Goal: Transaction & Acquisition: Purchase product/service

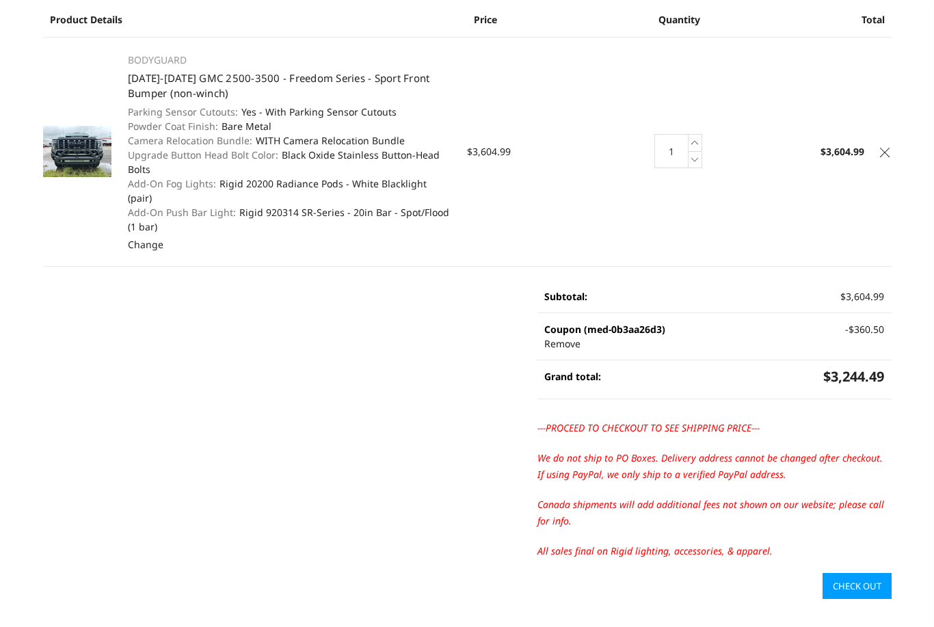
click at [594, 146] on main "Your Cart (1 item) Product Details Price Quantity Total BODYGUARD [DATE]-[DATE]…" at bounding box center [467, 263] width 863 height 672
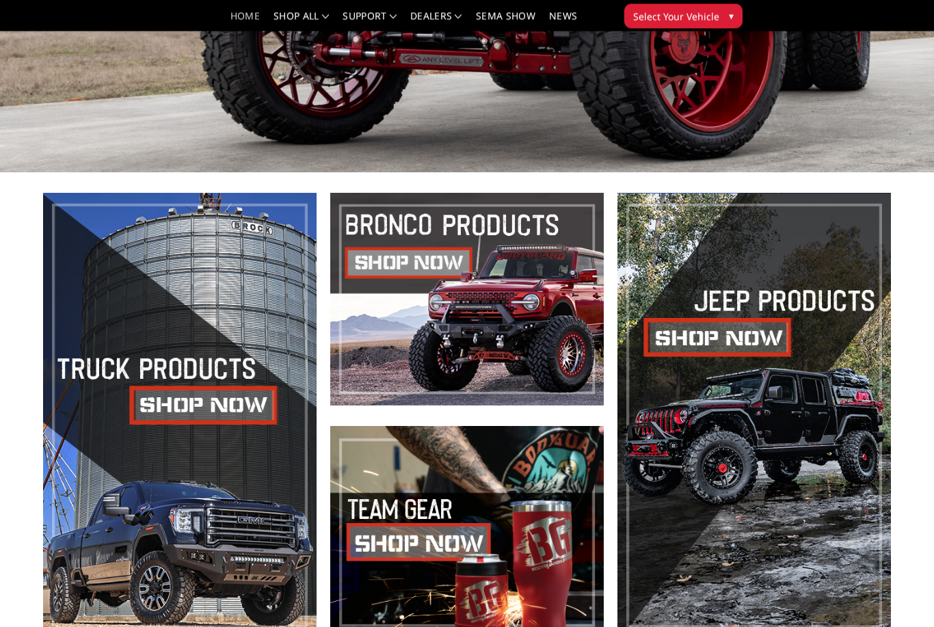
scroll to position [308, 0]
click at [207, 432] on span at bounding box center [180, 415] width 274 height 445
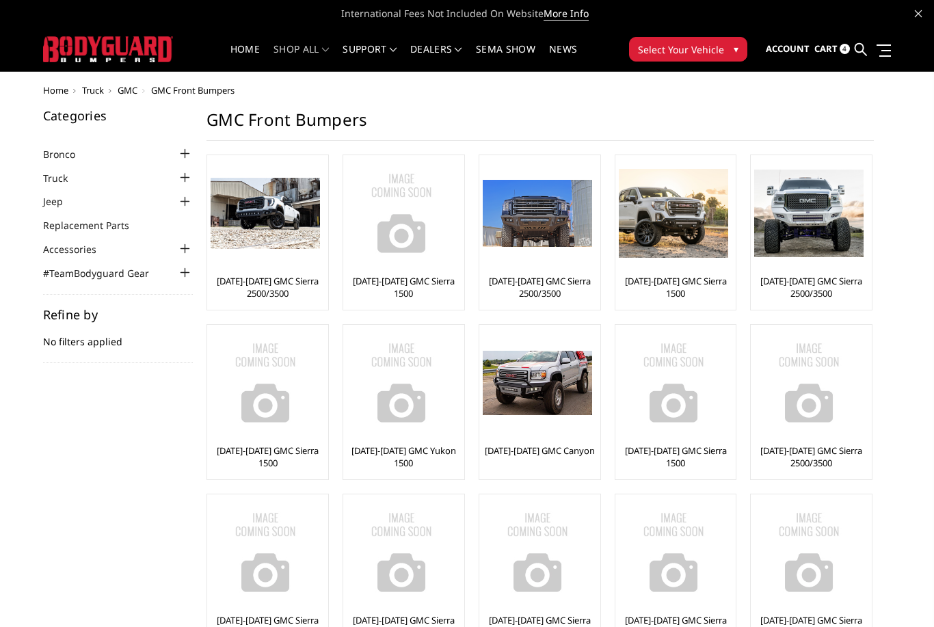
click at [268, 228] on img at bounding box center [265, 214] width 109 height 72
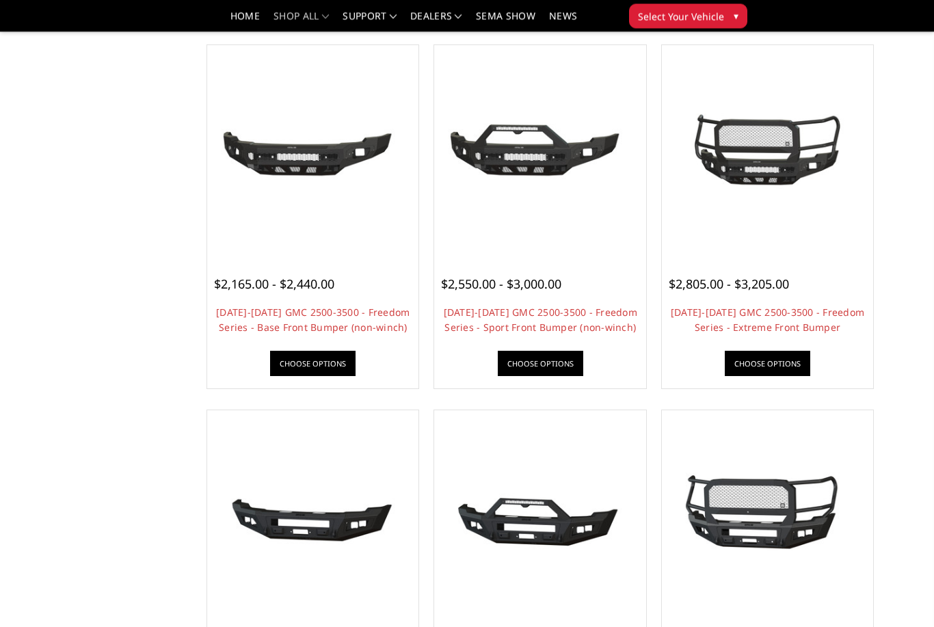
scroll to position [488, 0]
click at [561, 371] on link "Choose Options" at bounding box center [541, 363] width 86 height 25
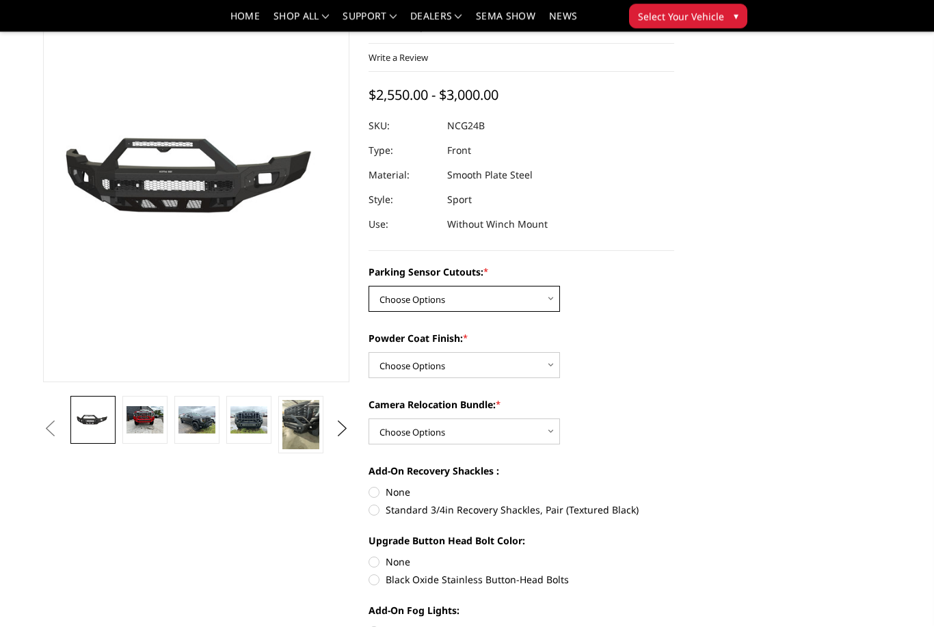
click at [535, 303] on select "Choose Options No - Without Parking Sensor Cutouts Yes - With Parking Sensor Cu…" at bounding box center [465, 300] width 192 height 26
select select "2854"
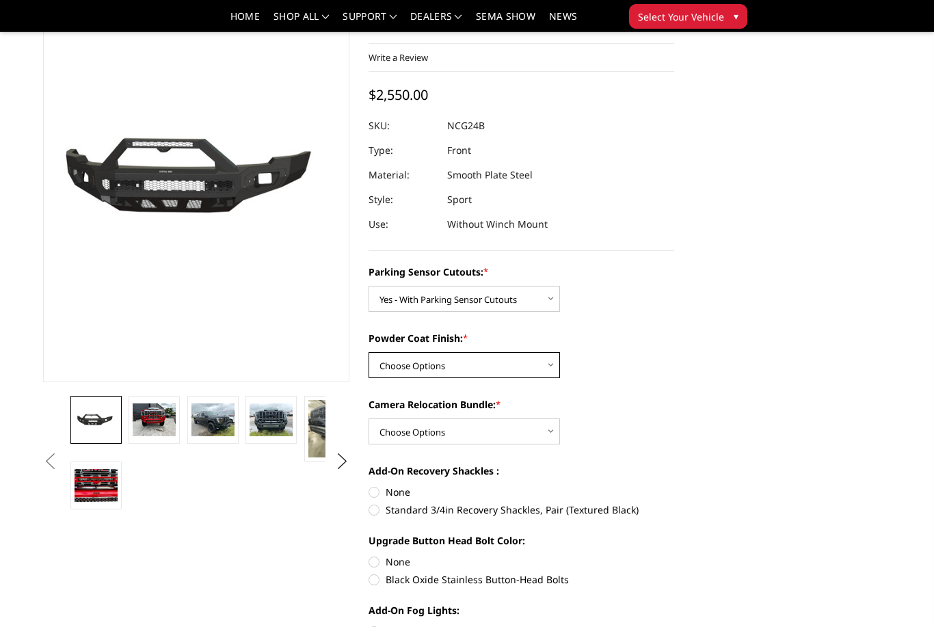
click at [541, 354] on select "Choose Options Bare Metal Texture Black Powder Coat" at bounding box center [465, 365] width 192 height 26
select select "2855"
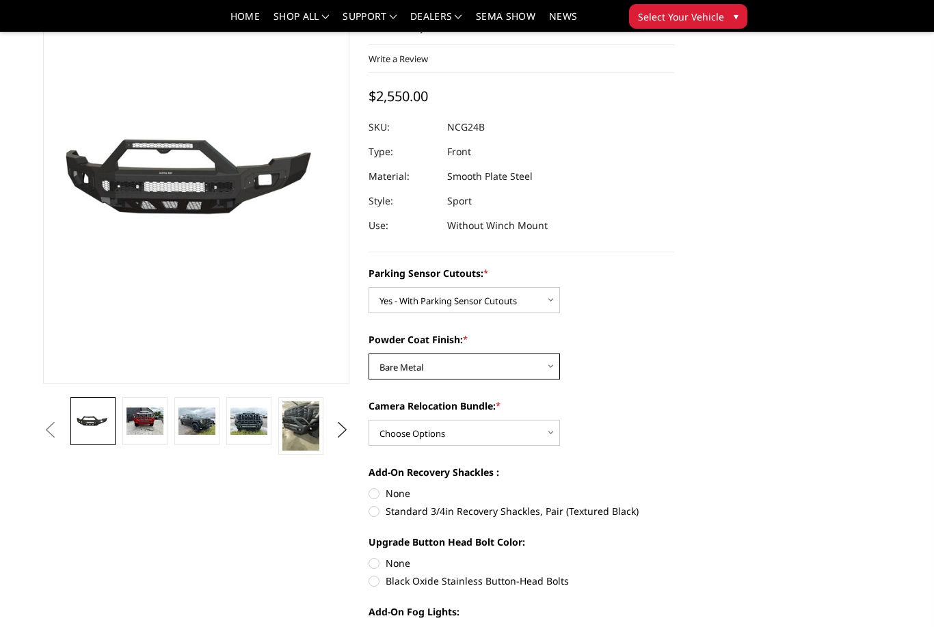
scroll to position [95, 0]
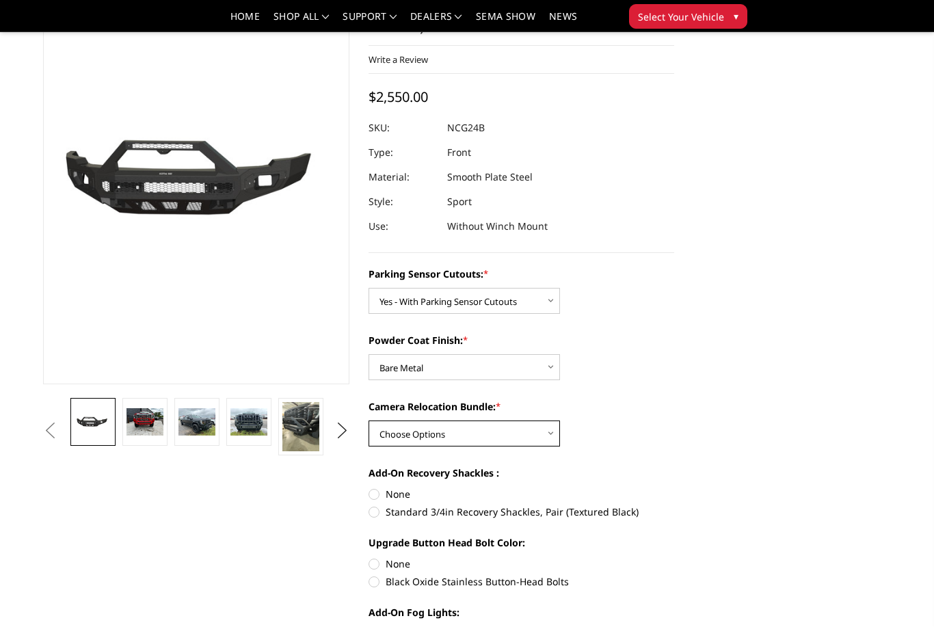
click at [509, 425] on select "Choose Options WITH Camera Relocation Bundle WITHOUT Camera Relocation Bundle" at bounding box center [465, 434] width 192 height 26
select select "2857"
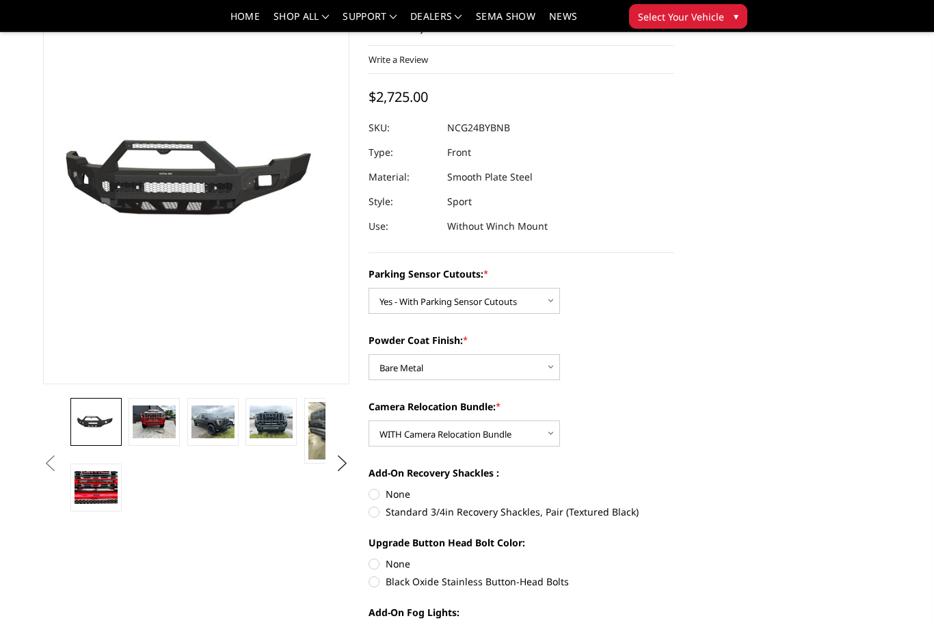
click at [139, 436] on img at bounding box center [154, 422] width 43 height 32
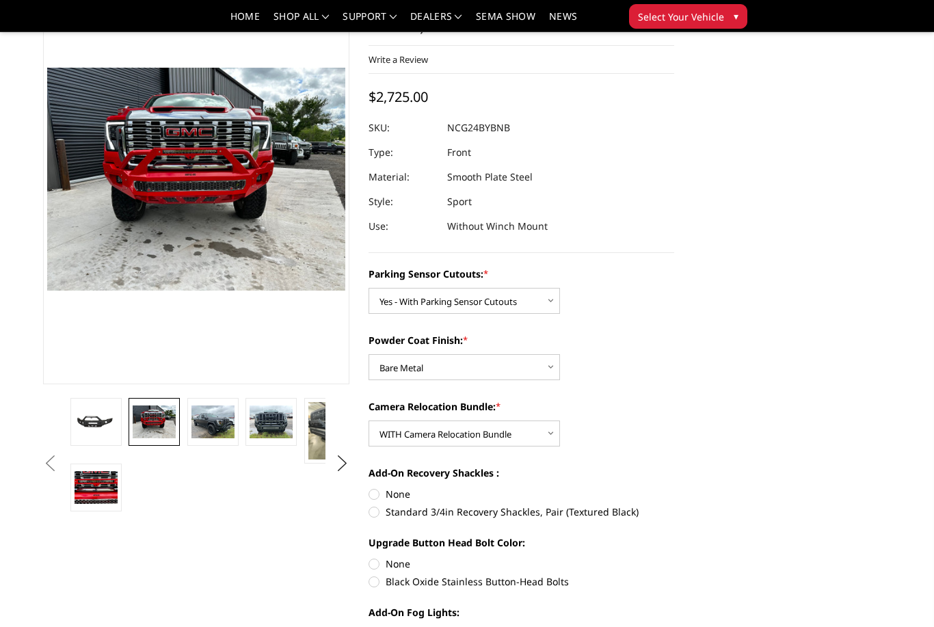
click at [106, 422] on img at bounding box center [96, 422] width 43 height 20
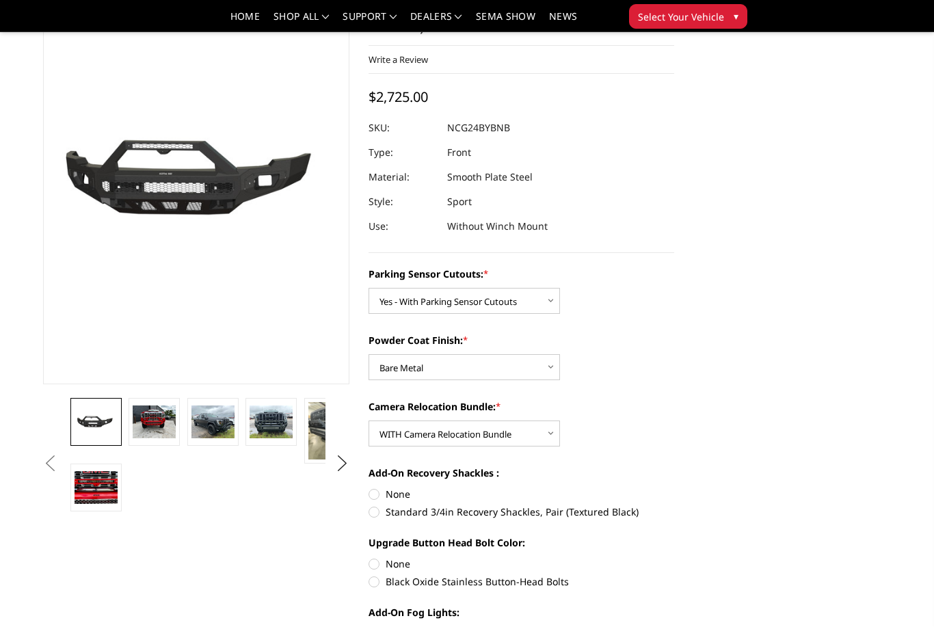
click at [508, 516] on label "Standard 3/4in Recovery Shackles, Pair (Textured Black)" at bounding box center [522, 512] width 306 height 14
click at [674, 488] on input "Standard 3/4in Recovery Shackles, Pair (Textured Black)" at bounding box center [674, 487] width 1 height 1
radio input "true"
click at [506, 579] on label "Black Oxide Stainless Button-Head Bolts" at bounding box center [522, 582] width 306 height 14
click at [674, 557] on input "Black Oxide Stainless Button-Head Bolts" at bounding box center [674, 557] width 1 height 1
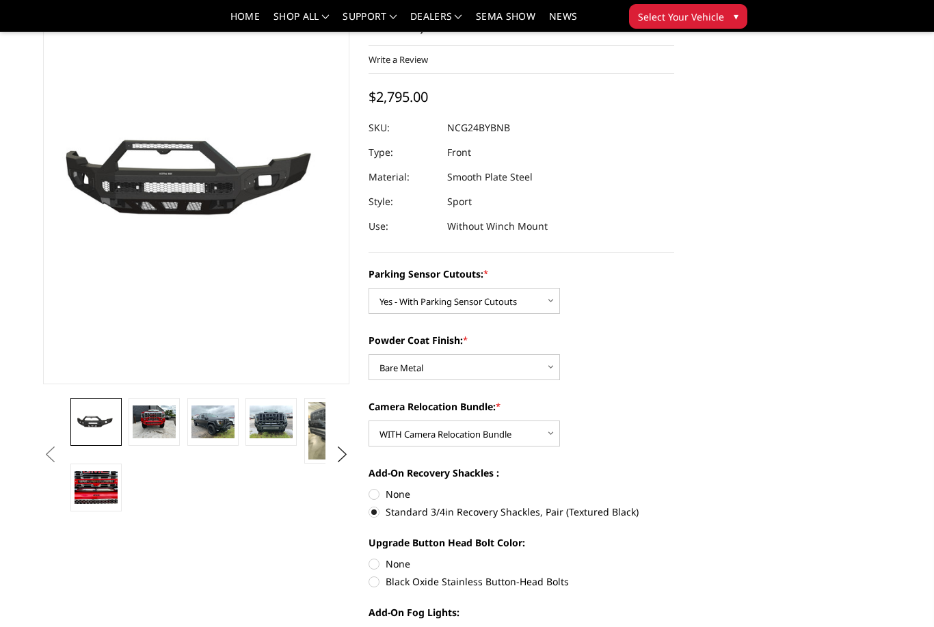
radio input "true"
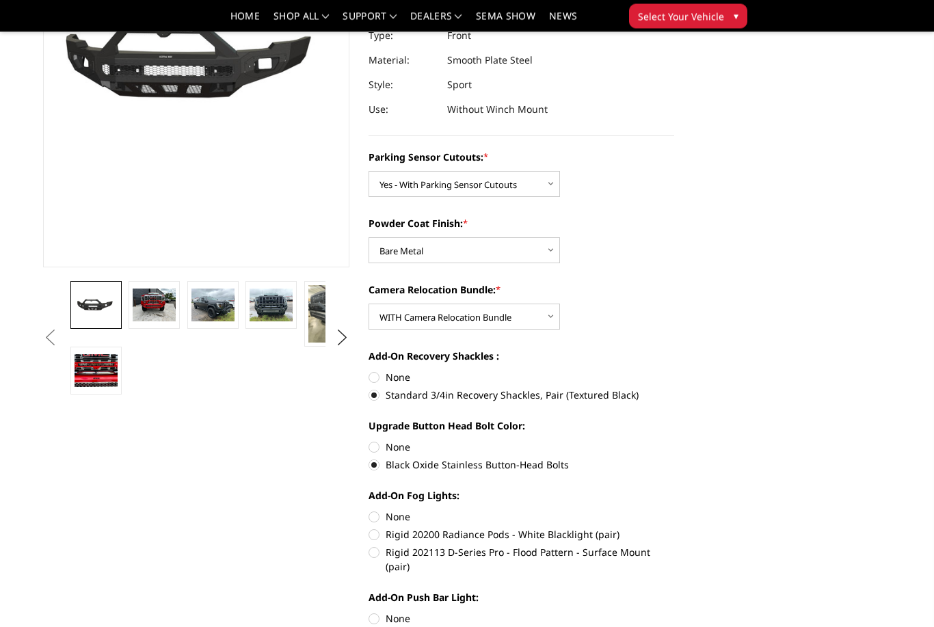
scroll to position [214, 0]
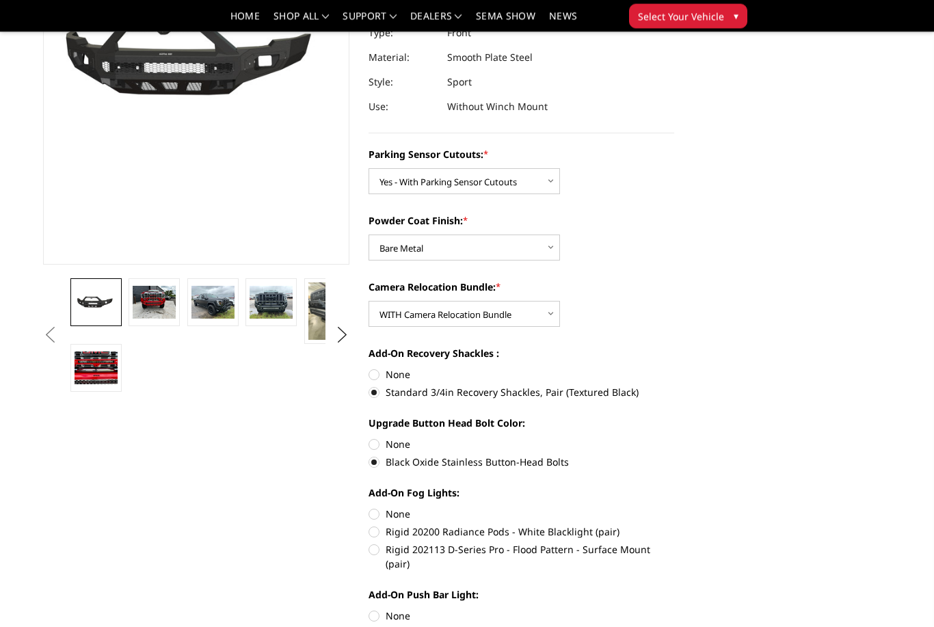
click at [519, 548] on label "Rigid 202113 D-Series Pro - Flood Pattern - Surface Mount (pair)" at bounding box center [522, 557] width 306 height 29
click at [674, 526] on input "Rigid 202113 D-Series Pro - Flood Pattern - Surface Mount (pair)" at bounding box center [674, 525] width 1 height 1
radio input "true"
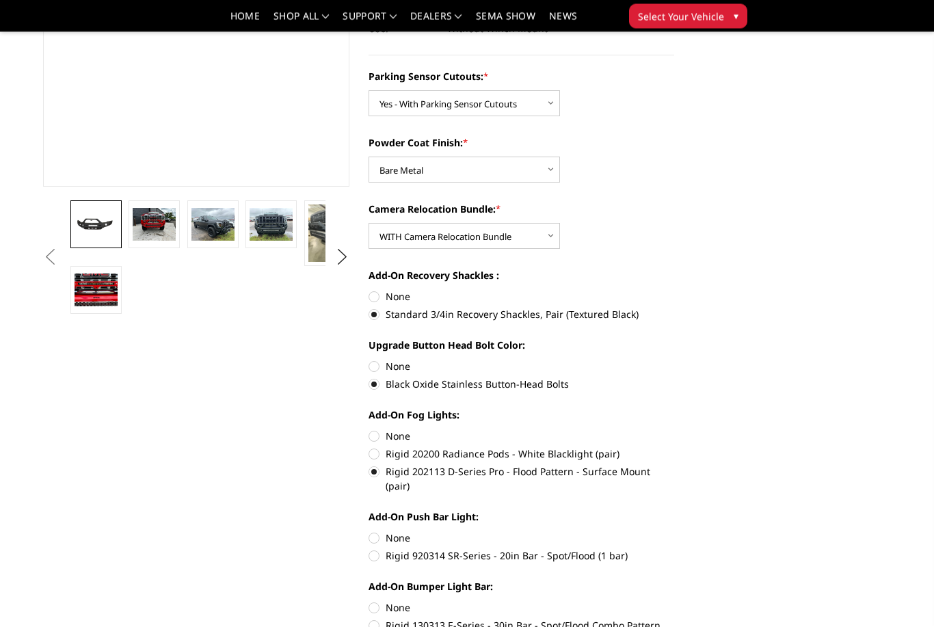
scroll to position [292, 0]
click at [484, 549] on label "Rigid 920314 SR-Series - 20in Bar - Spot/Flood (1 bar)" at bounding box center [522, 556] width 306 height 14
click at [674, 532] on input "Rigid 920314 SR-Series - 20in Bar - Spot/Flood (1 bar)" at bounding box center [674, 531] width 1 height 1
radio input "true"
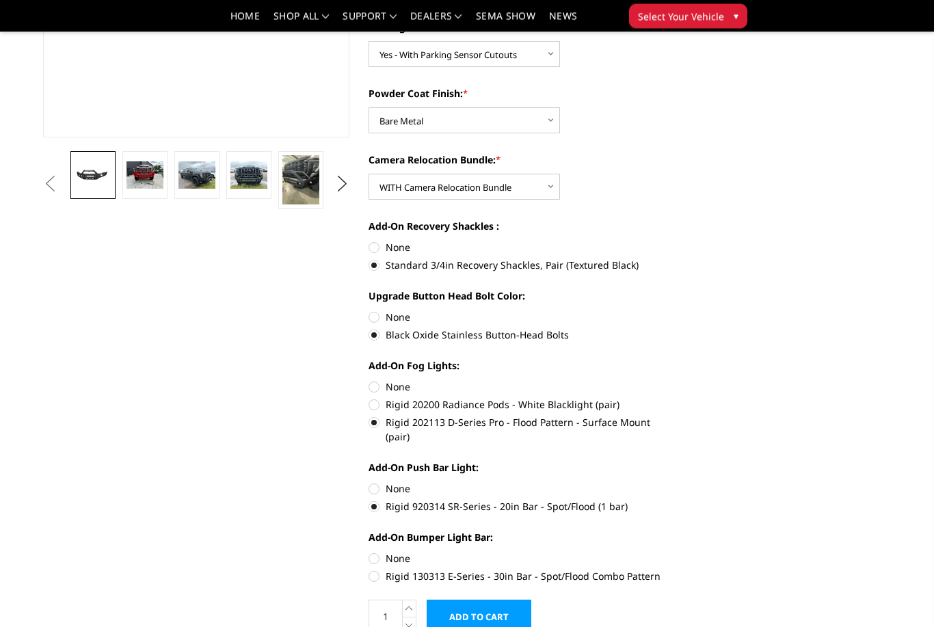
scroll to position [342, 0]
click at [417, 569] on label "Rigid 130313 E-Series - 30in Bar - Spot/Flood Combo Pattern" at bounding box center [522, 576] width 306 height 14
click at [674, 552] on input "Rigid 130313 E-Series - 30in Bar - Spot/Flood Combo Pattern" at bounding box center [674, 551] width 1 height 1
radio input "true"
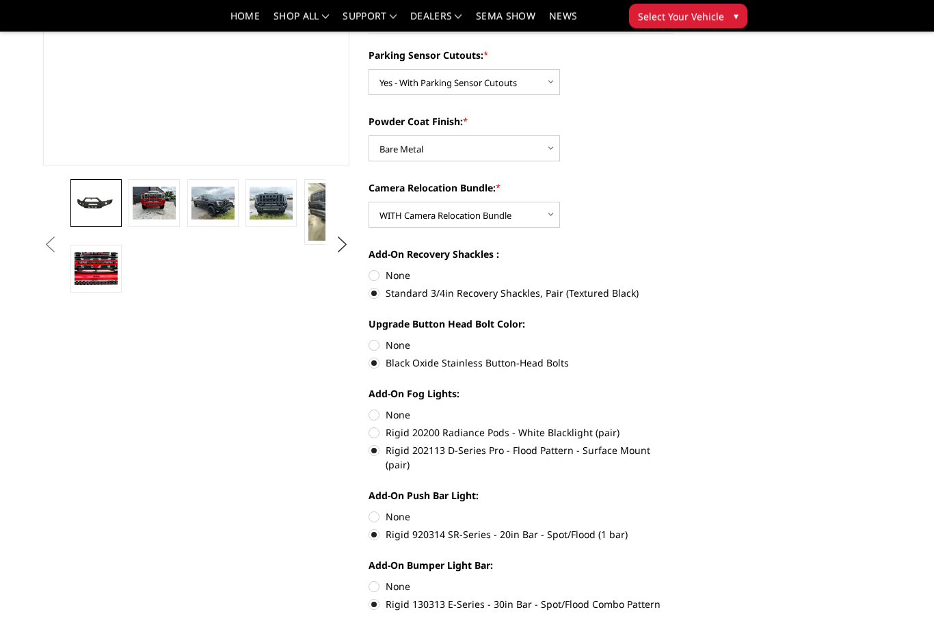
scroll to position [314, 0]
click at [378, 579] on label "None" at bounding box center [522, 586] width 306 height 14
click at [369, 579] on input "None" at bounding box center [369, 579] width 1 height 1
radio input "true"
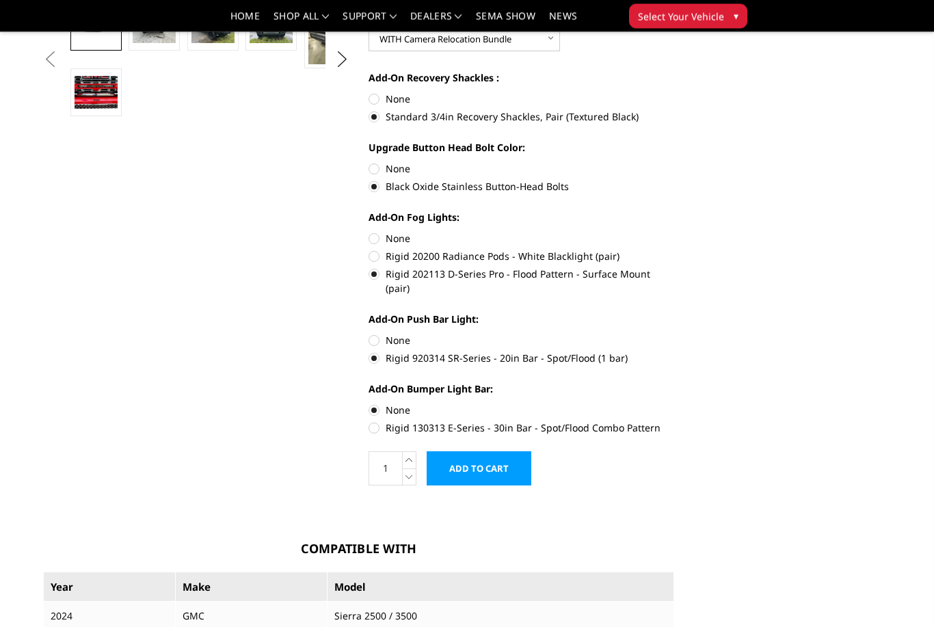
click at [501, 461] on input "Add to Cart" at bounding box center [479, 469] width 105 height 34
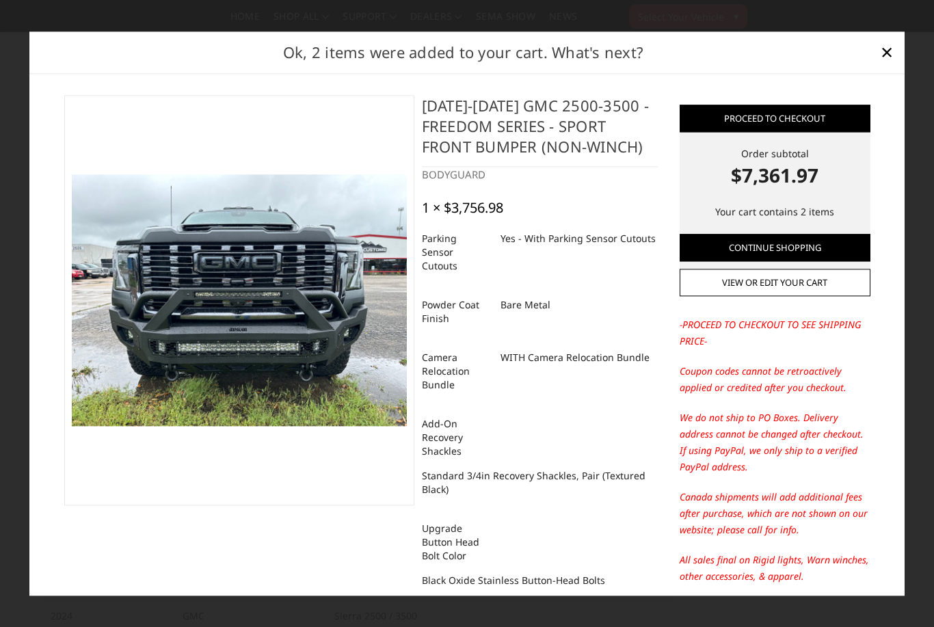
click at [839, 296] on link "View or edit your cart" at bounding box center [775, 282] width 191 height 27
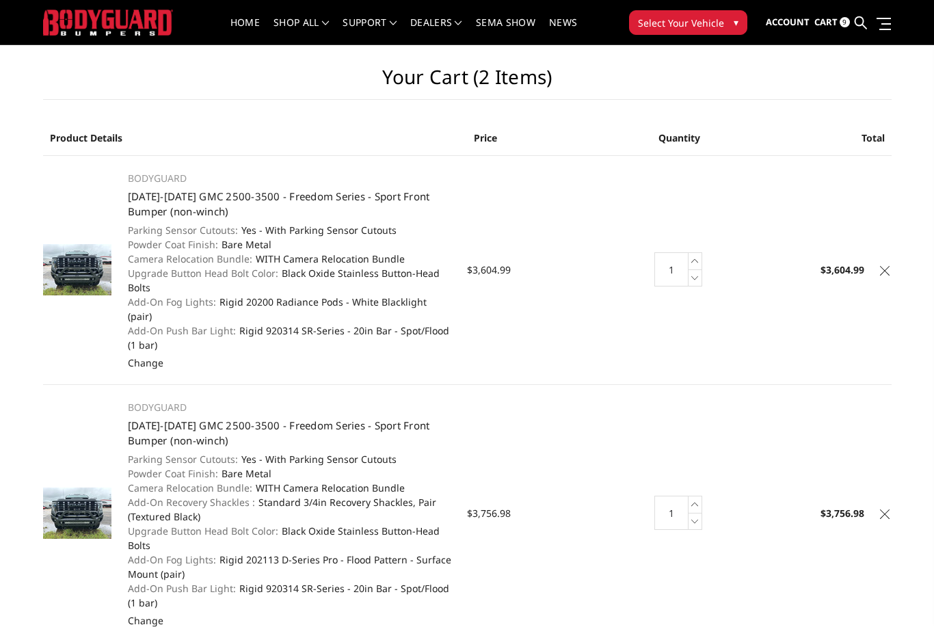
scroll to position [27, 0]
click at [890, 262] on link at bounding box center [885, 269] width 14 height 14
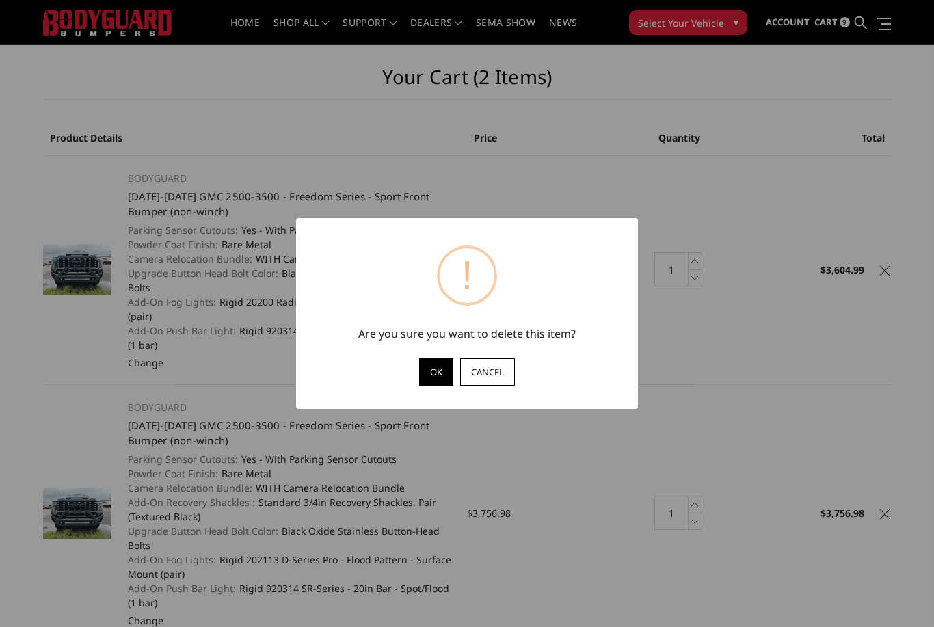
click at [438, 386] on button "OK" at bounding box center [436, 371] width 34 height 27
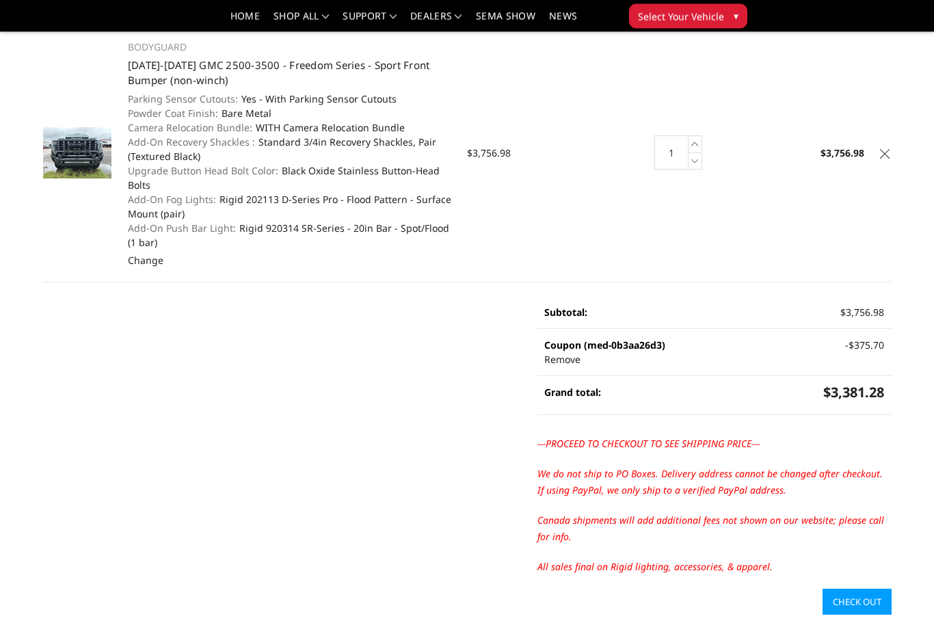
scroll to position [131, 0]
click at [865, 605] on link "Check out" at bounding box center [857, 602] width 69 height 26
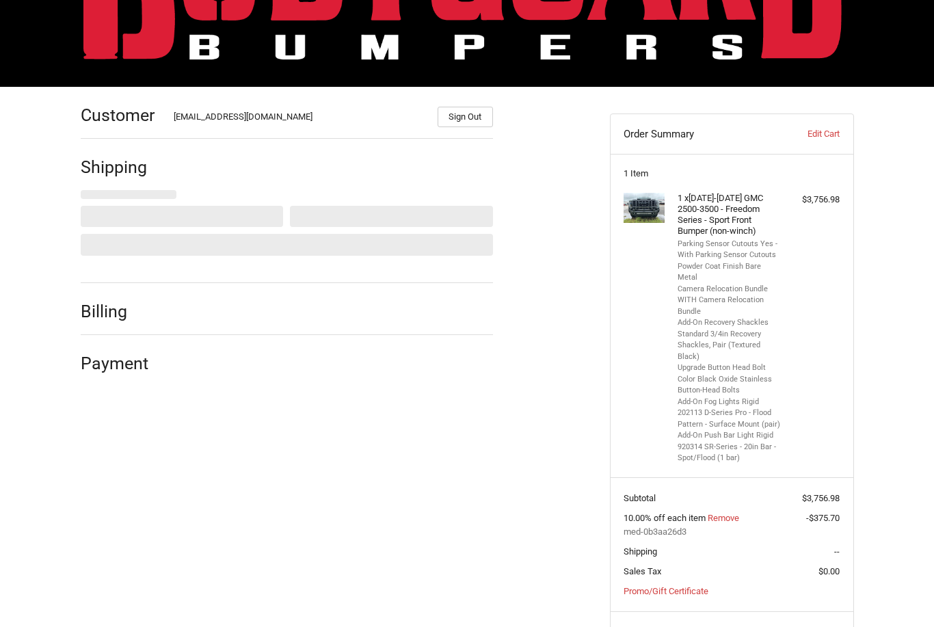
scroll to position [133, 0]
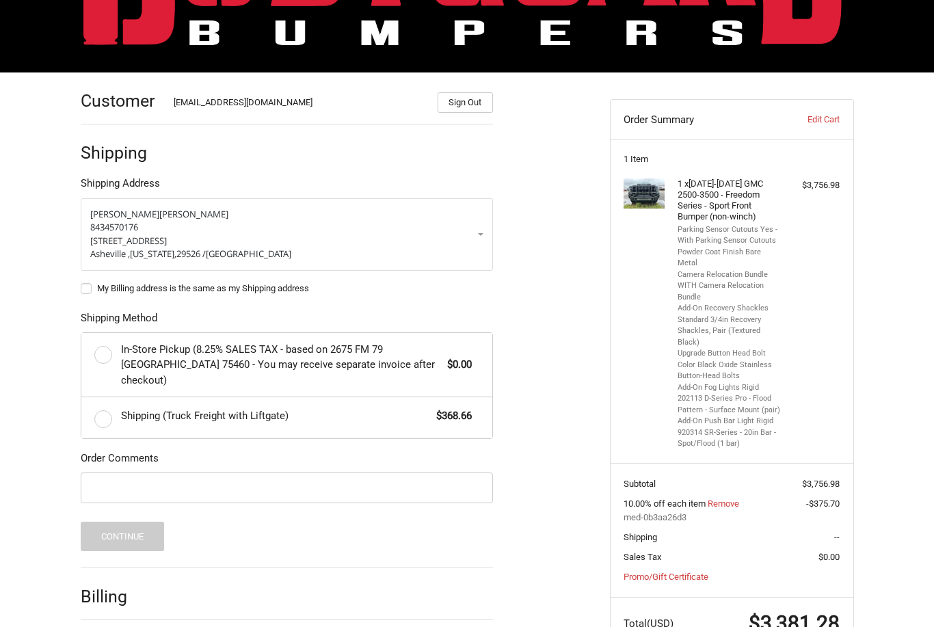
click at [105, 397] on label "Shipping (Truck Freight with Liftgate) $368.66" at bounding box center [286, 417] width 411 height 41
click at [82, 397] on input "Shipping (Truck Freight with Liftgate) $368.66" at bounding box center [81, 397] width 1 height 1
radio input "true"
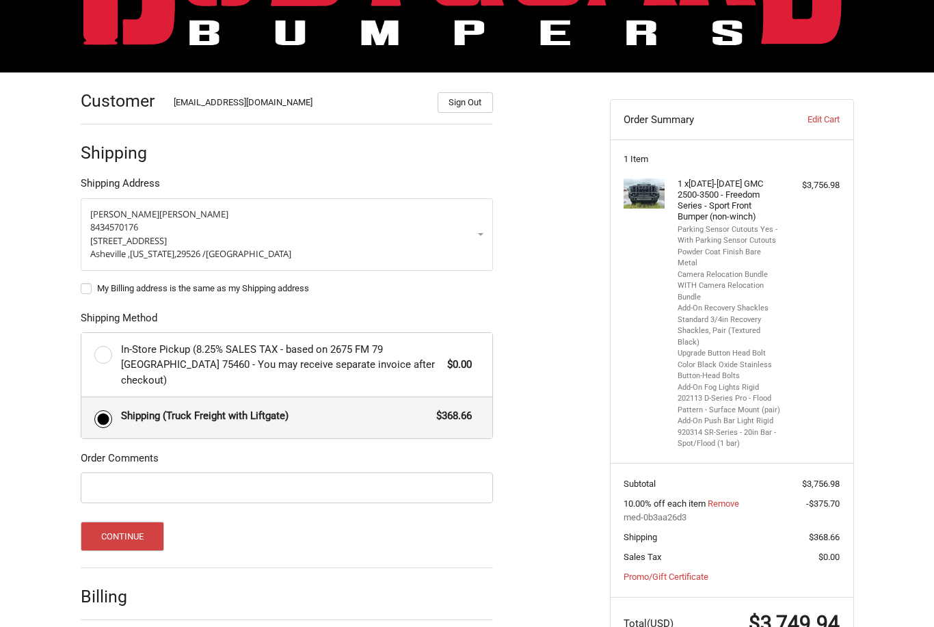
scroll to position [175, 0]
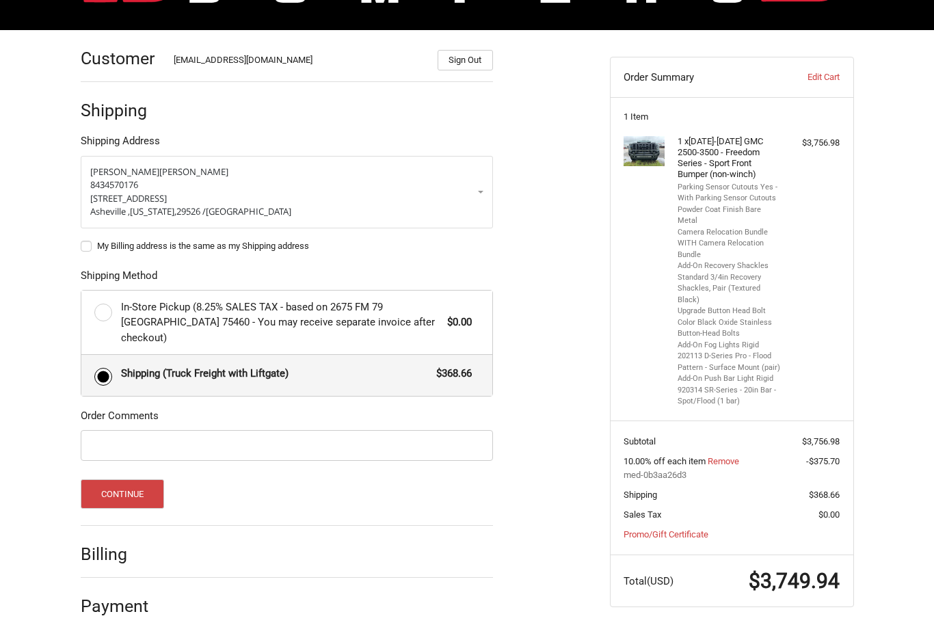
click at [424, 198] on p "232 tranquil heights circle" at bounding box center [286, 199] width 393 height 14
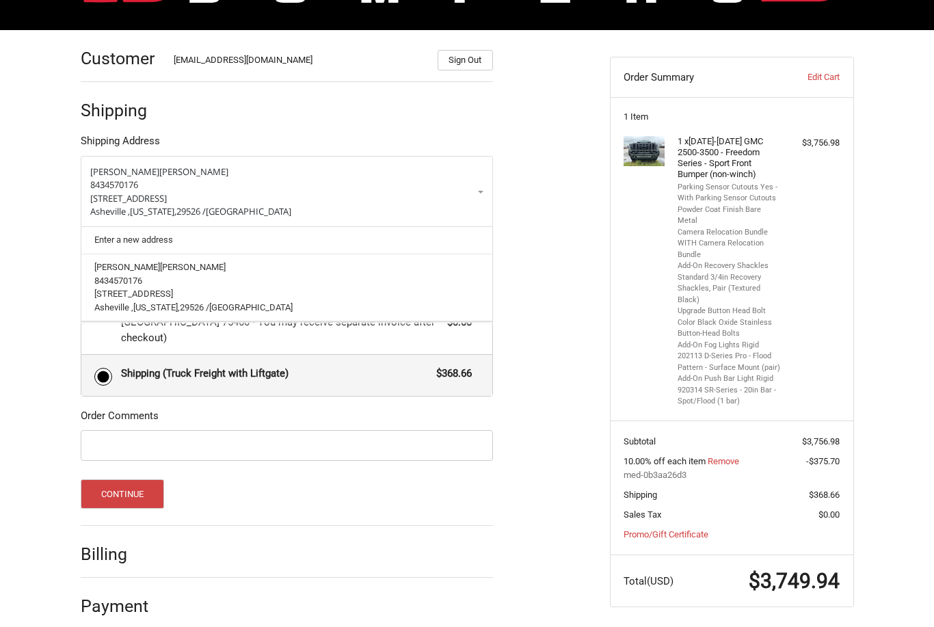
click at [472, 192] on p "8434570176" at bounding box center [286, 186] width 393 height 14
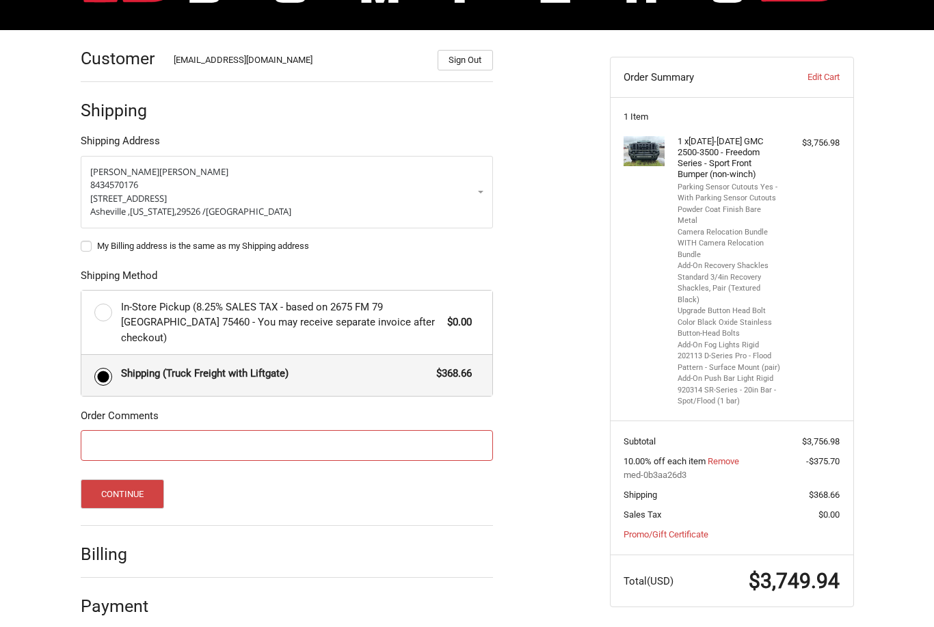
click at [360, 430] on input "Order Comments" at bounding box center [287, 445] width 412 height 31
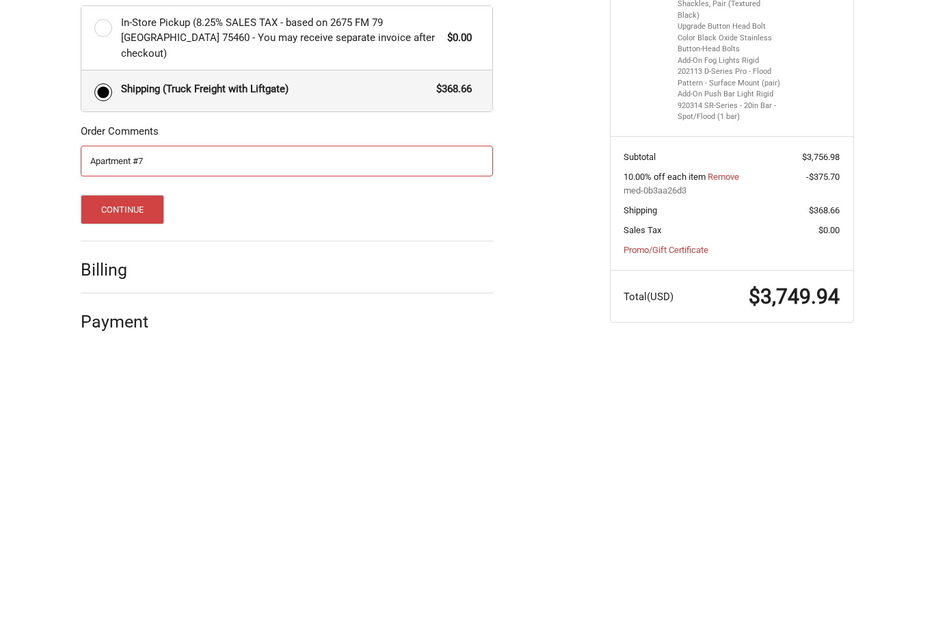
type input "Apartment #7"
click at [298, 479] on div "Continue" at bounding box center [287, 493] width 412 height 29
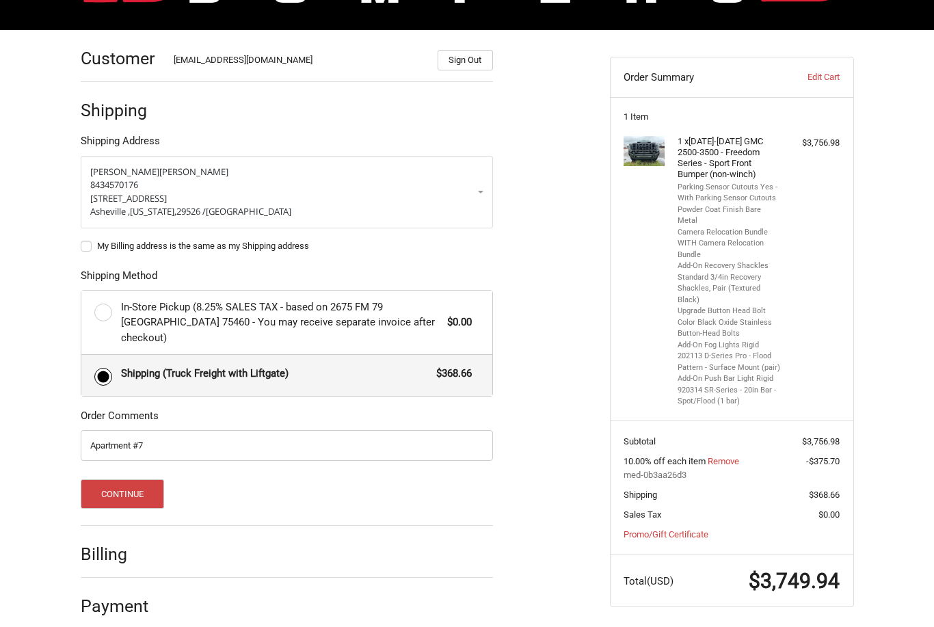
click at [131, 483] on button "Continue" at bounding box center [123, 493] width 84 height 29
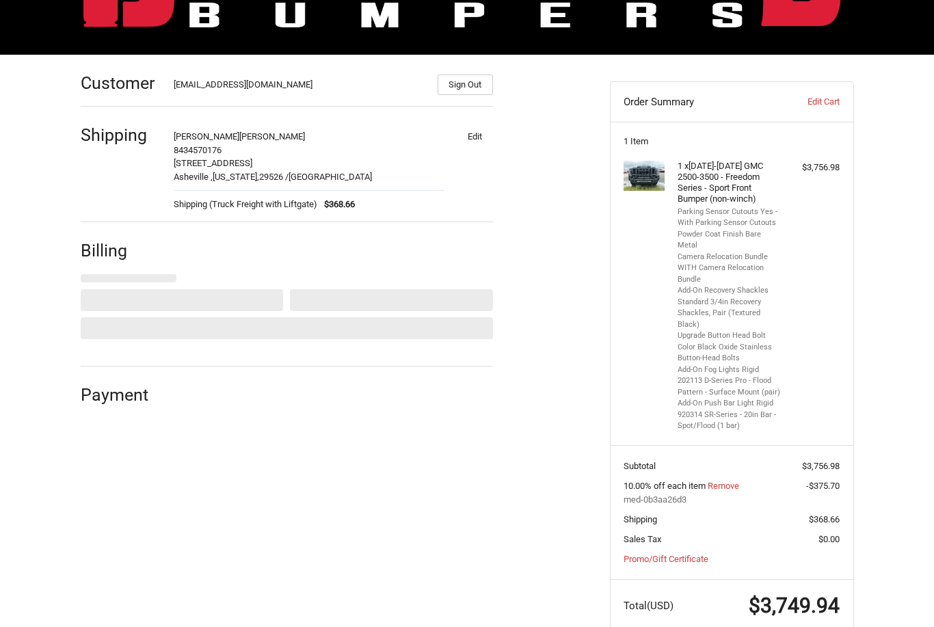
select select "US"
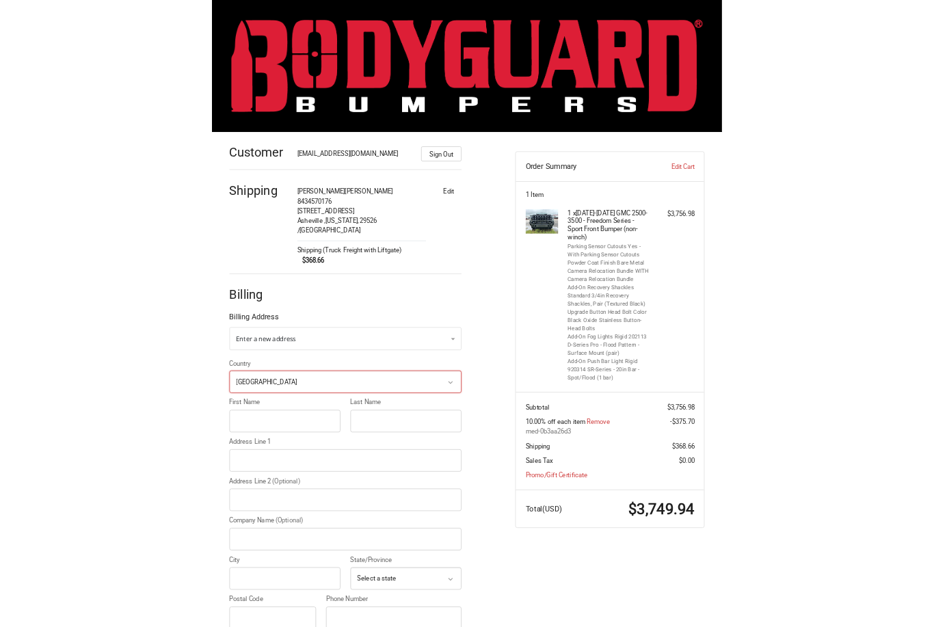
scroll to position [99, 0]
